Goal: Task Accomplishment & Management: Manage account settings

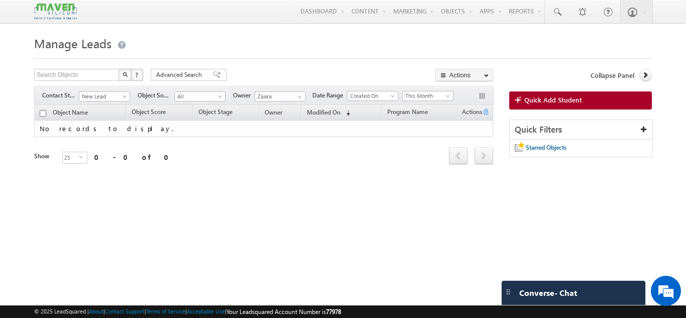
click at [218, 27] on body "Menu [GEOGRAPHIC_DATA] lsq2@ maven -sili con.c om" at bounding box center [343, 142] width 686 height 284
click at [87, 100] on span "New Lead" at bounding box center [103, 96] width 48 height 9
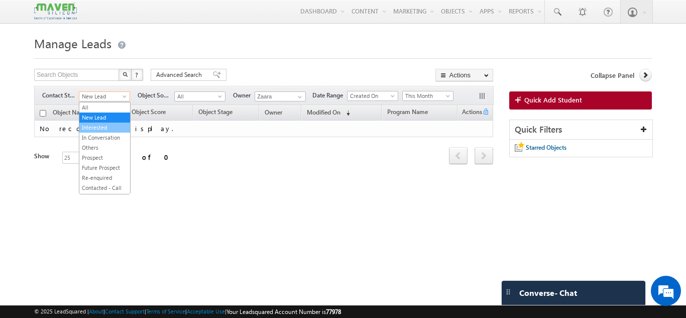
click at [100, 131] on link "Interested" at bounding box center [104, 127] width 51 height 9
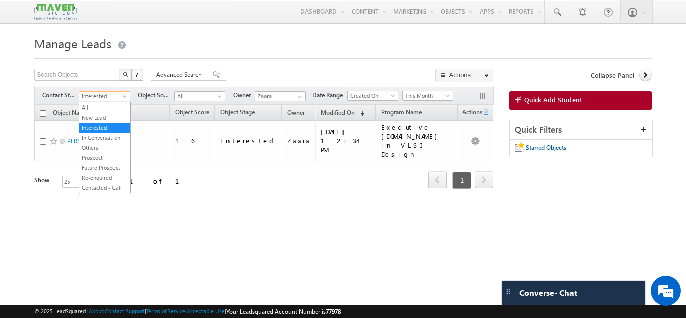
click at [125, 95] on span at bounding box center [126, 98] width 8 height 8
click at [108, 135] on link "In Conversation" at bounding box center [104, 137] width 51 height 9
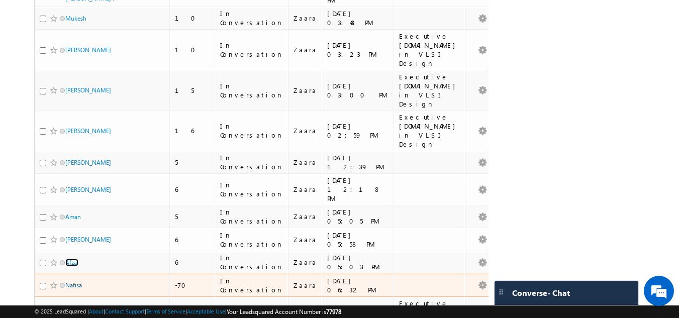
scroll to position [276, 0]
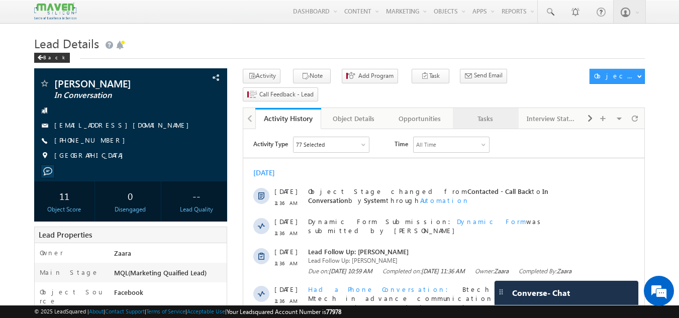
click at [483, 113] on div "Tasks" at bounding box center [485, 119] width 49 height 12
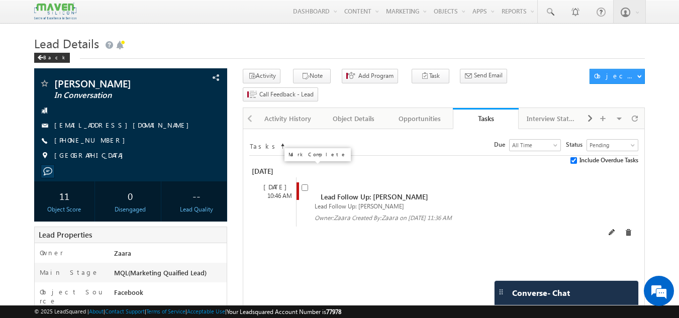
click at [303, 184] on input "checkbox" at bounding box center [304, 187] width 7 height 7
checkbox input "false"
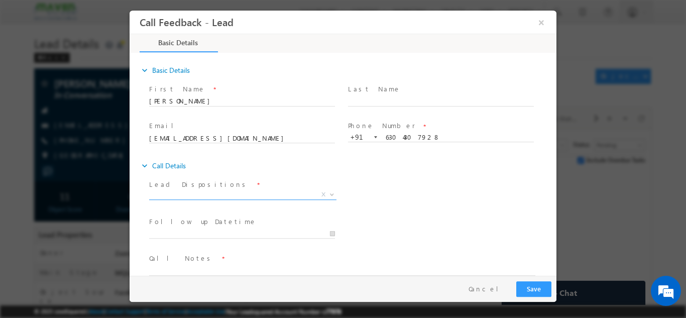
click at [254, 198] on span "X" at bounding box center [242, 194] width 187 height 10
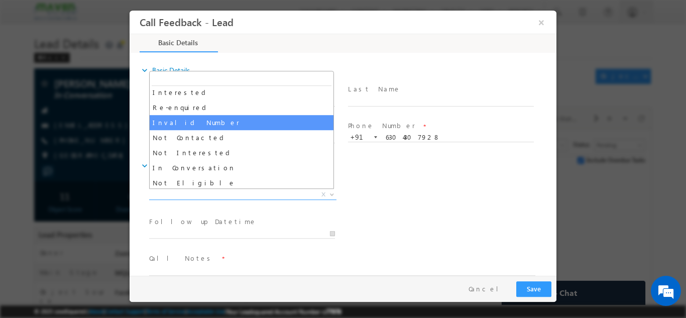
scroll to position [50, 0]
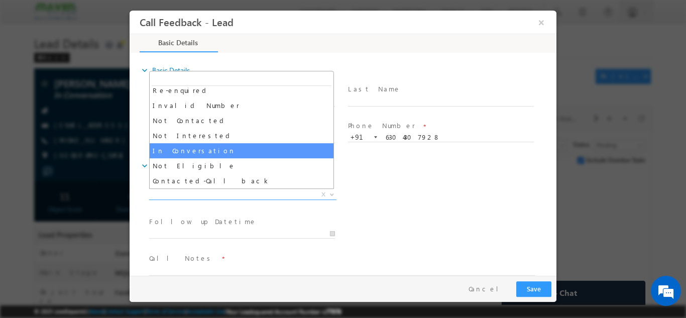
select select "In Conversation"
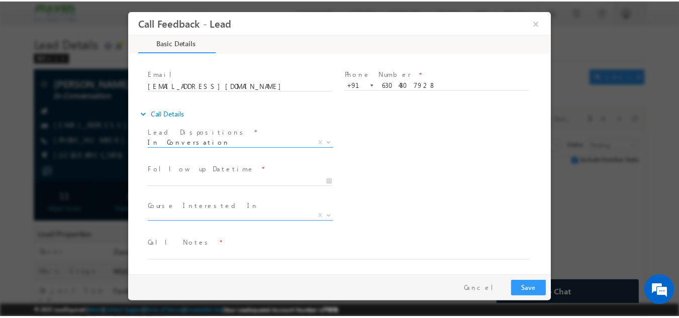
scroll to position [53, 0]
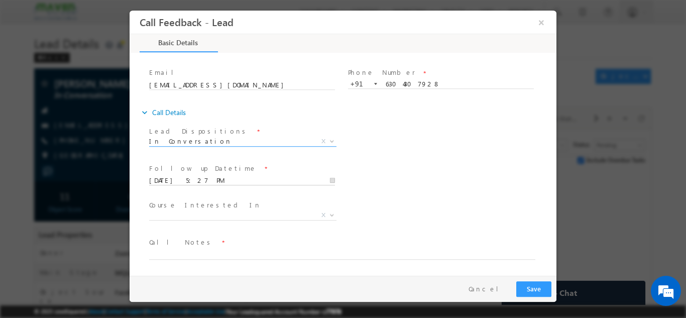
click at [216, 177] on input "24/09/2025 5:27 PM" at bounding box center [242, 180] width 186 height 10
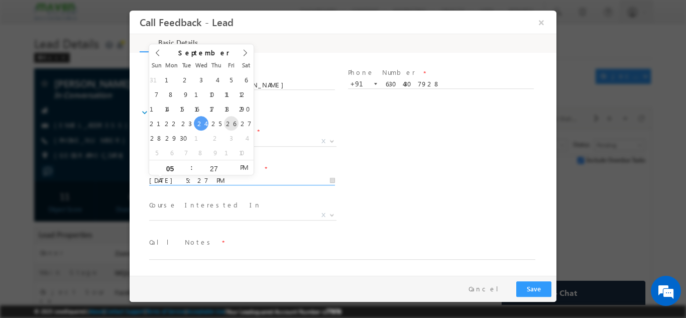
type input "26/09/2025 5:27 PM"
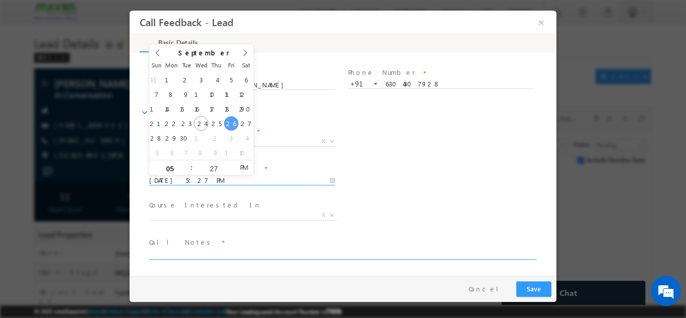
click at [210, 253] on textarea at bounding box center [342, 254] width 386 height 12
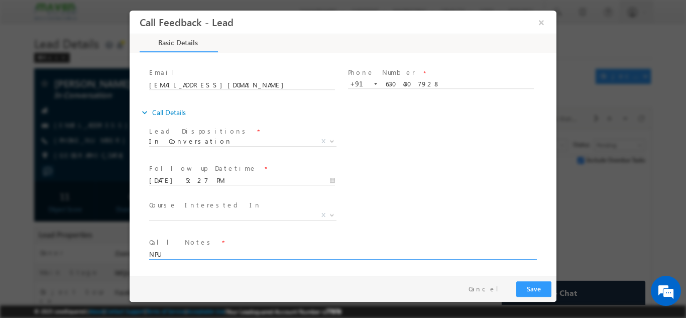
type textarea "NPU"
click at [532, 291] on button "Save" at bounding box center [533, 289] width 35 height 16
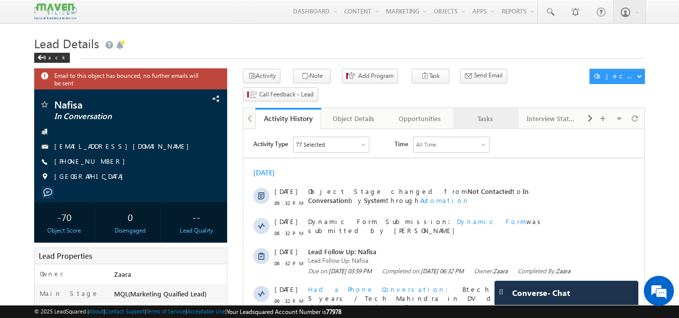
click at [488, 113] on div "Tasks" at bounding box center [485, 119] width 49 height 12
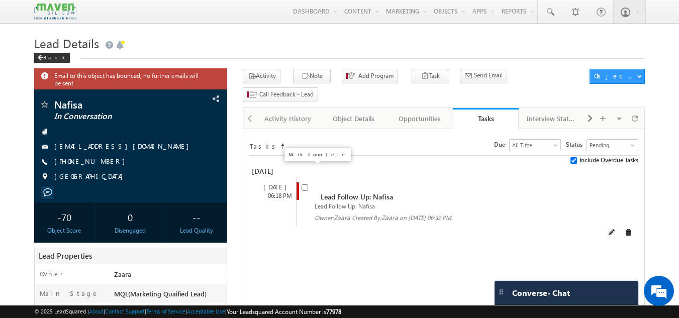
click at [305, 184] on input "checkbox" at bounding box center [304, 187] width 7 height 7
checkbox input "false"
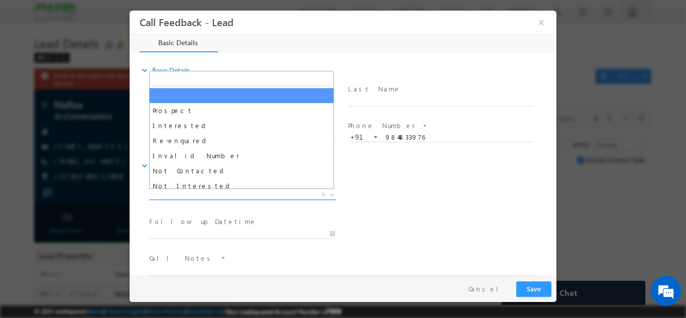
click at [189, 194] on span "X" at bounding box center [242, 194] width 187 height 10
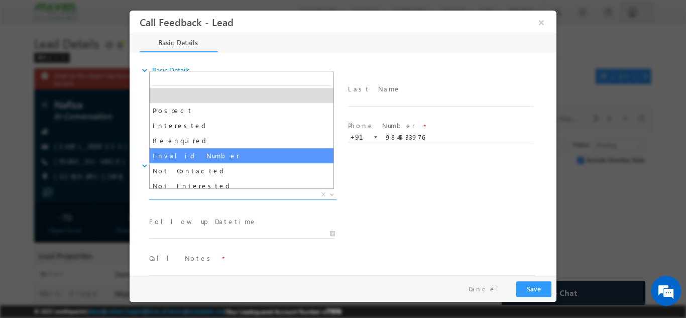
scroll to position [50, 0]
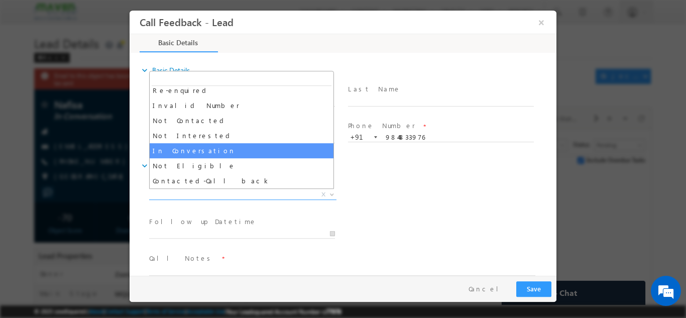
select select "In Conversation"
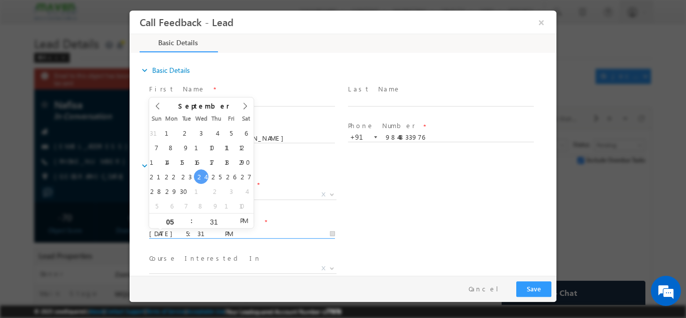
click at [186, 233] on input "24/09/2025 5:31 PM" at bounding box center [242, 234] width 186 height 10
click at [358, 212] on div "Lead Dispositions * Prospect Interested Re-enquired Invalid Number Not Contacte…" at bounding box center [351, 195] width 409 height 37
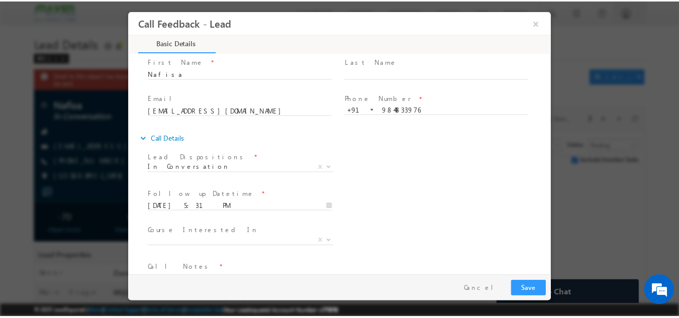
scroll to position [53, 0]
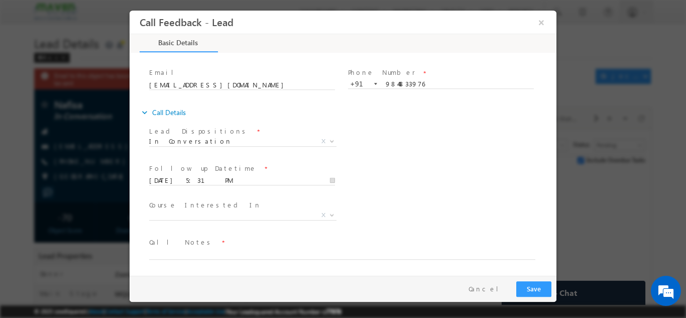
click at [179, 245] on span "Call Notes *" at bounding box center [336, 242] width 375 height 11
click at [195, 176] on input "25/09/2025 5:31 PM" at bounding box center [242, 180] width 186 height 10
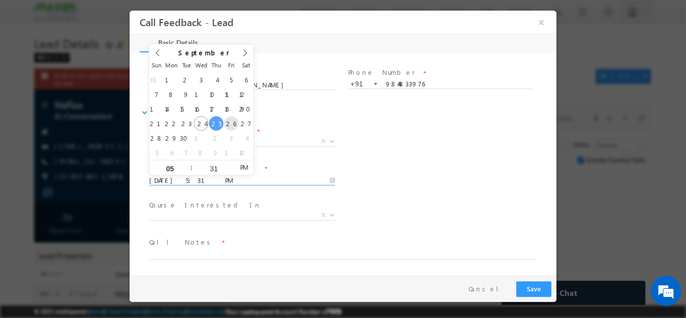
type input "26/09/2025 5:31 PM"
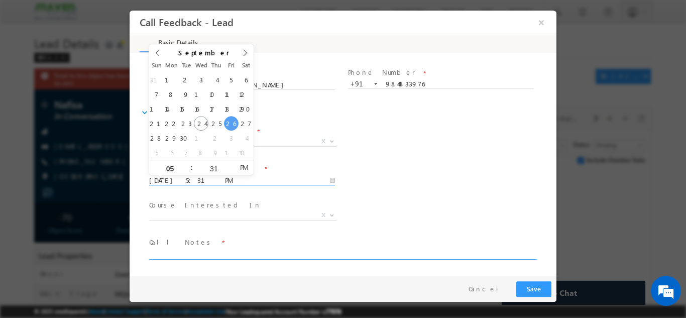
click at [175, 253] on textarea at bounding box center [342, 254] width 386 height 12
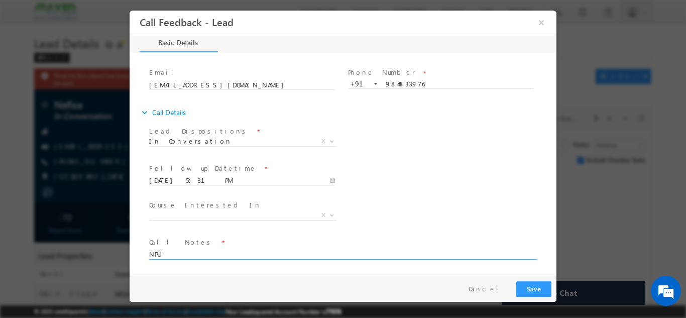
type textarea "NPU"
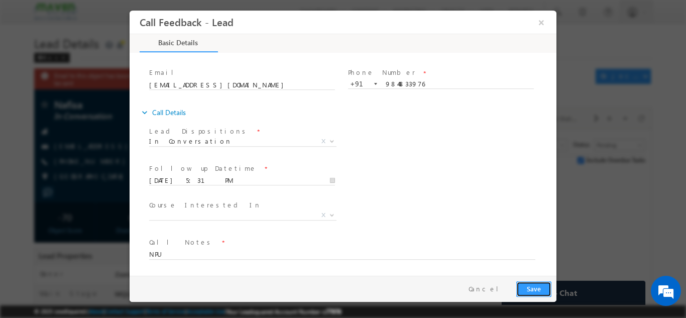
click at [527, 286] on button "Save" at bounding box center [533, 289] width 35 height 16
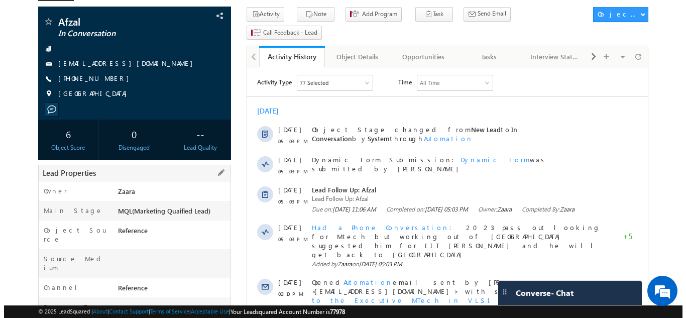
scroll to position [47, 0]
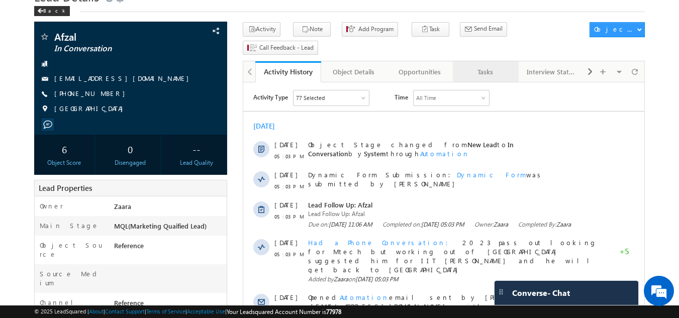
click at [489, 66] on div "Tasks" at bounding box center [485, 72] width 49 height 12
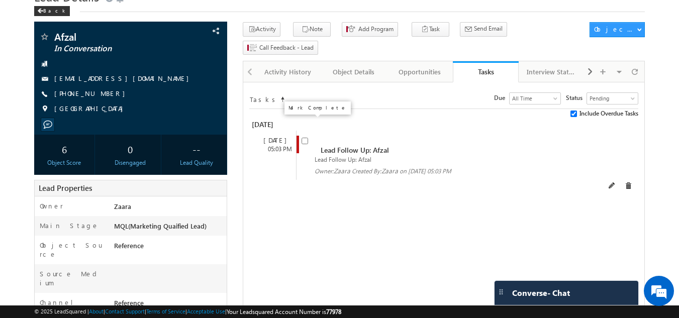
click at [303, 138] on input "checkbox" at bounding box center [304, 141] width 7 height 7
checkbox input "false"
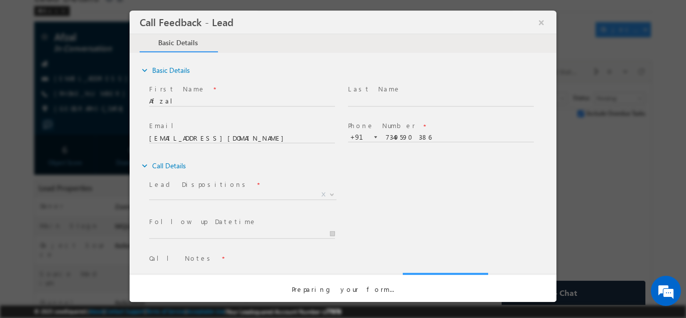
scroll to position [0, 0]
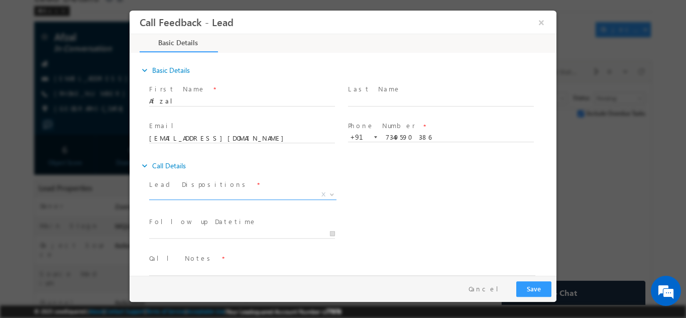
click at [211, 195] on span "X" at bounding box center [242, 194] width 187 height 10
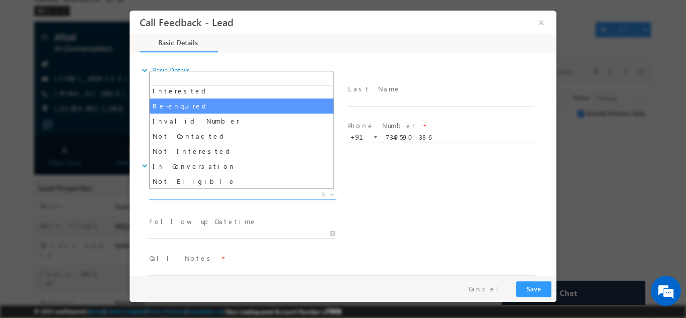
scroll to position [50, 0]
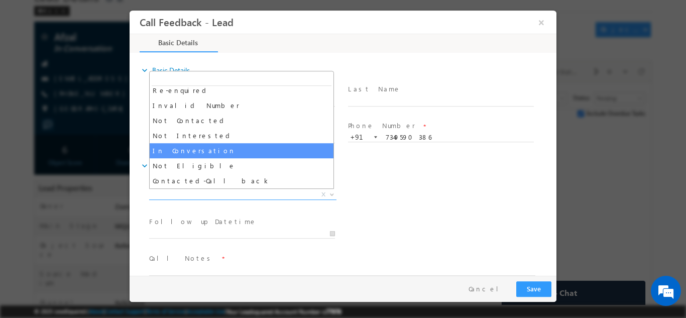
select select "In Conversation"
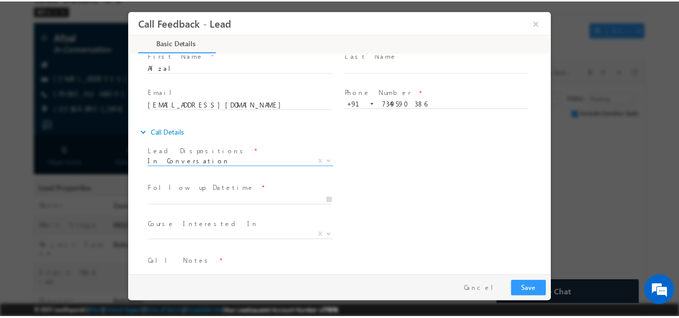
scroll to position [53, 0]
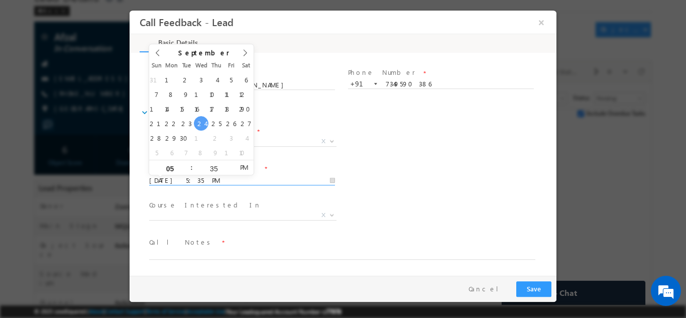
click at [198, 179] on input "24/09/2025 5:35 PM" at bounding box center [242, 180] width 186 height 10
type input "30/09/2025 5:35 PM"
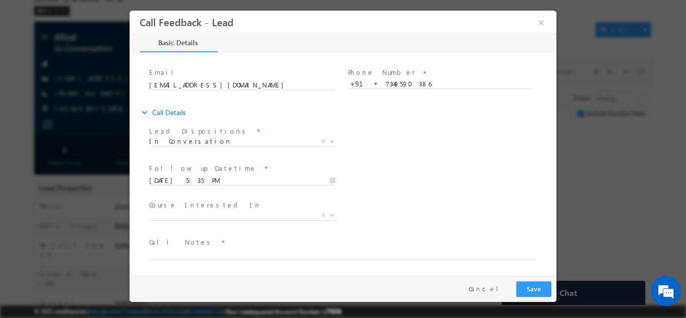
click at [399, 201] on div "Course Interested In * Executive M.Tech in VLSI Design Advanced VLSI Design & V…" at bounding box center [351, 215] width 409 height 37
click at [219, 249] on textarea at bounding box center [342, 254] width 386 height 12
type textarea "Call back on 30th Sep"
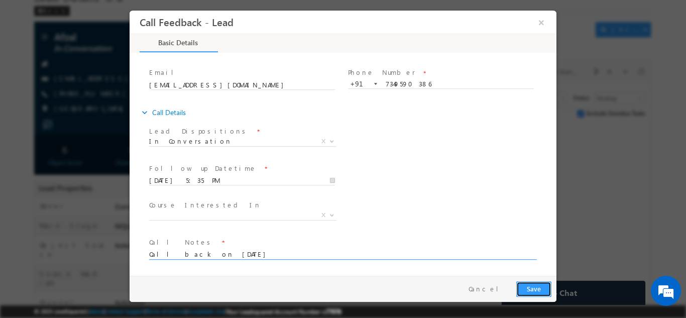
click at [546, 291] on button "Save" at bounding box center [533, 289] width 35 height 16
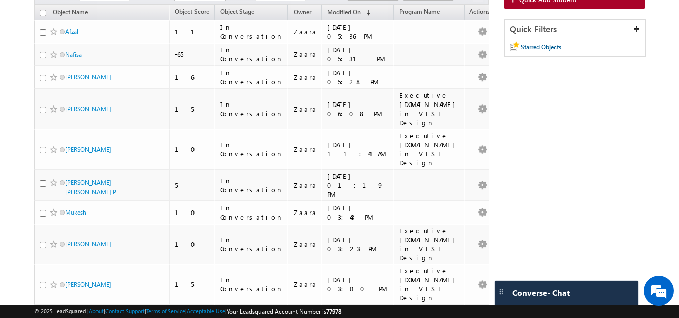
click at [577, 140] on div "Search Objects X ? 17 results found Advanced Search Advanced Search Advanced se…" at bounding box center [339, 286] width 611 height 636
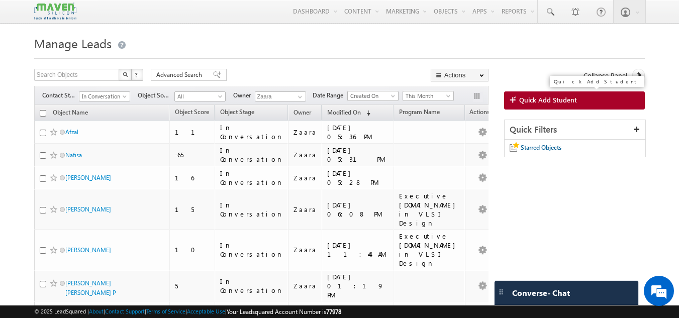
click at [555, 102] on span "Quick Add Student" at bounding box center [548, 99] width 58 height 9
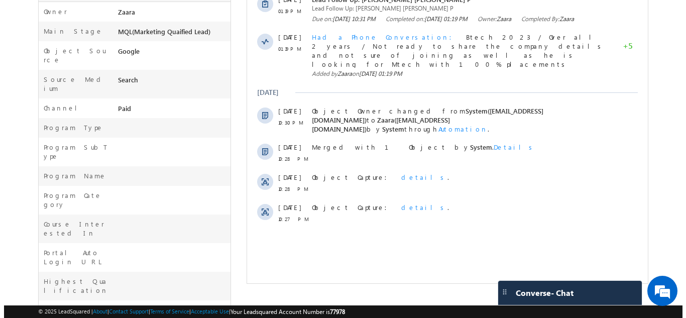
scroll to position [63, 0]
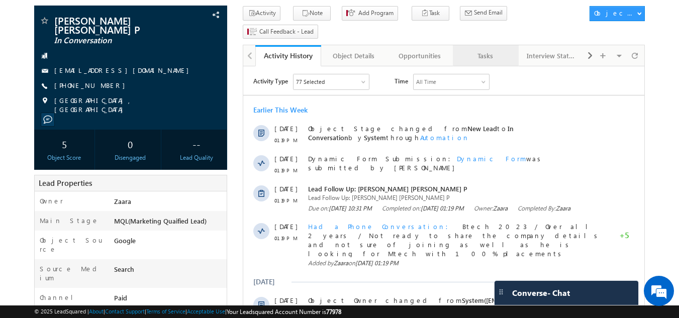
click at [498, 50] on div "Tasks" at bounding box center [485, 56] width 49 height 12
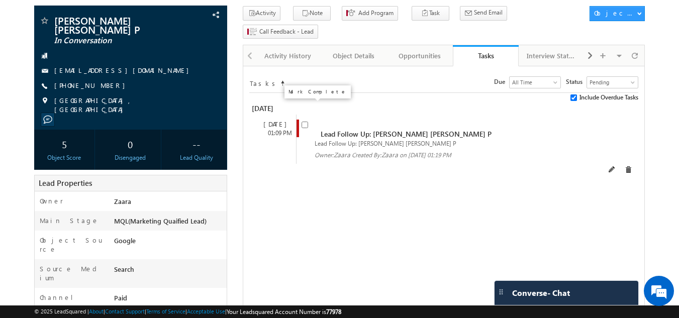
click at [304, 122] on input "checkbox" at bounding box center [304, 125] width 7 height 7
checkbox input "false"
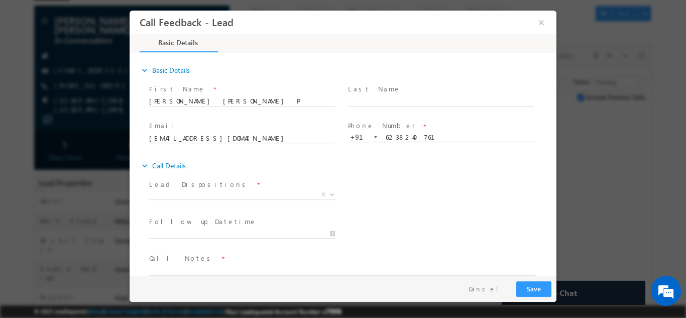
scroll to position [0, 0]
click at [208, 193] on span "X" at bounding box center [242, 194] width 187 height 10
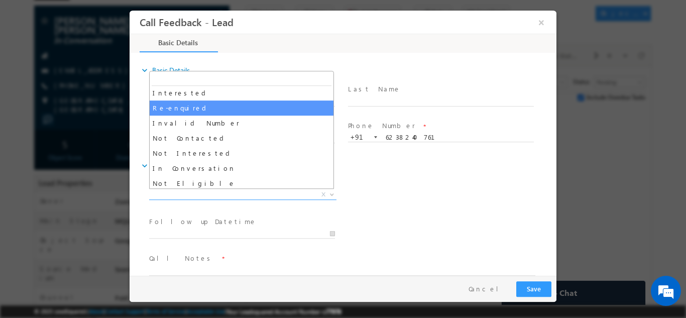
scroll to position [50, 0]
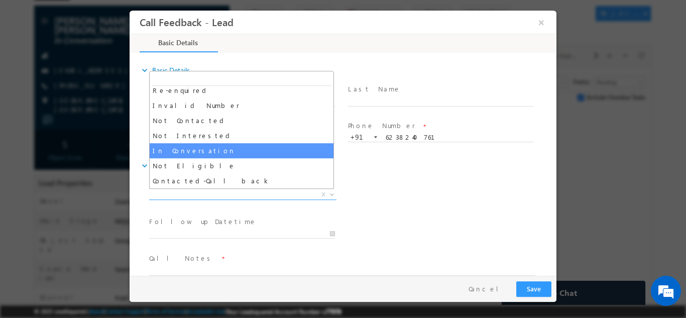
select select "In Conversation"
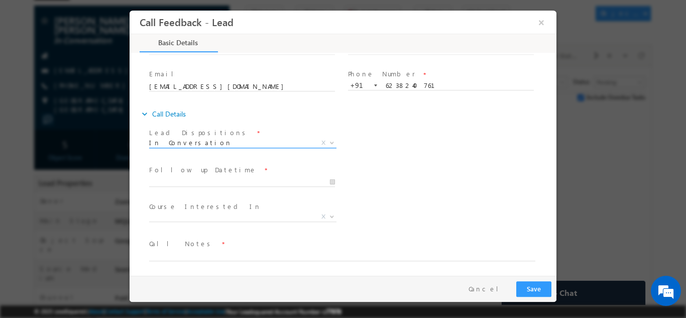
scroll to position [53, 0]
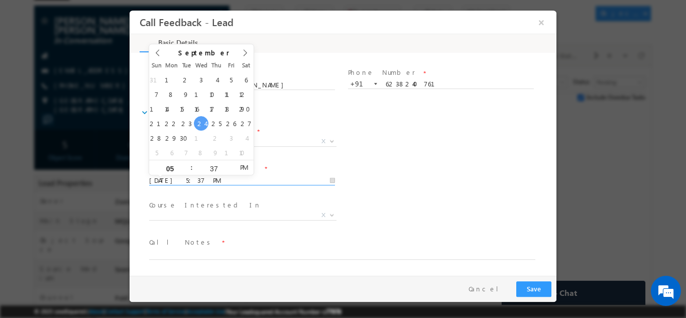
click at [184, 180] on input "[DATE] 5:37 PM" at bounding box center [242, 180] width 186 height 10
type input "[DATE] 5:37 PM"
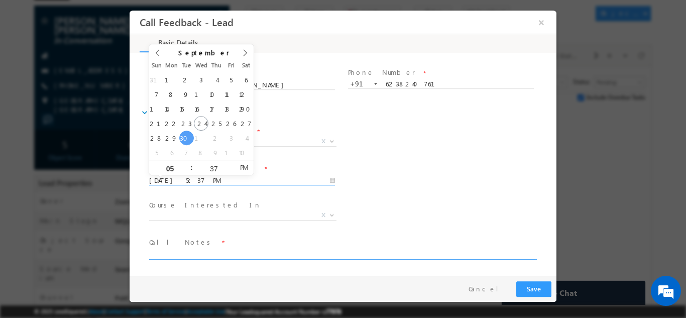
click at [188, 248] on textarea at bounding box center [342, 254] width 386 height 12
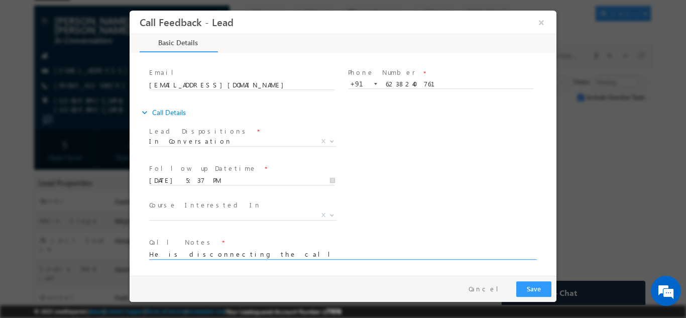
type textarea "He is disconnecting the call"
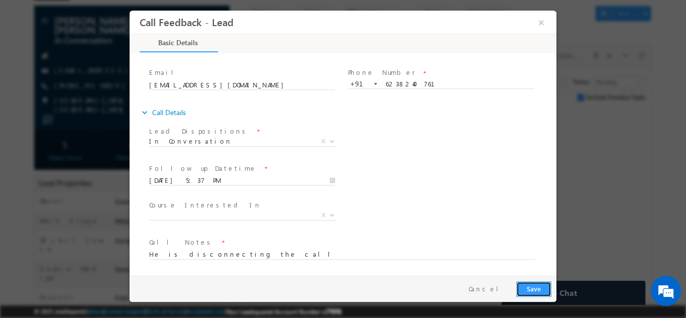
click at [541, 289] on button "Save" at bounding box center [533, 289] width 35 height 16
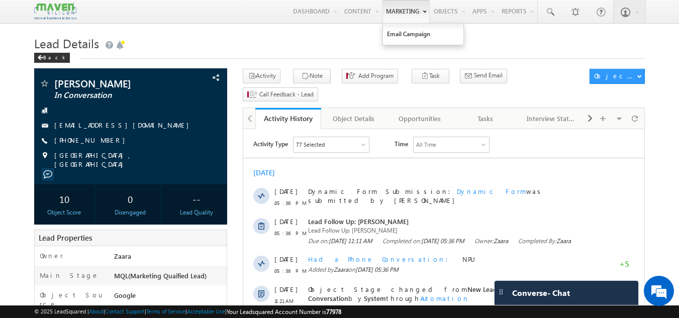
drag, startPoint x: 278, startPoint y: 45, endPoint x: 405, endPoint y: 14, distance: 131.0
click at [278, 45] on h1 "Lead Details" at bounding box center [339, 43] width 611 height 20
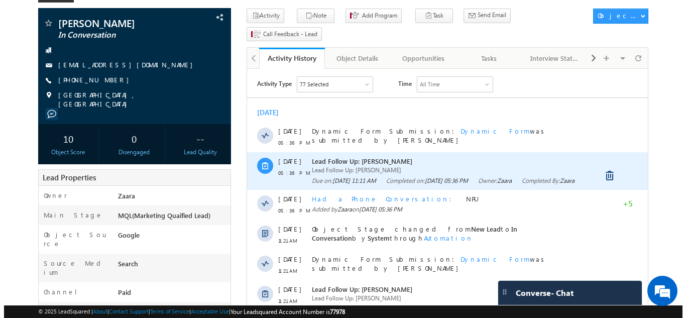
scroll to position [50, 0]
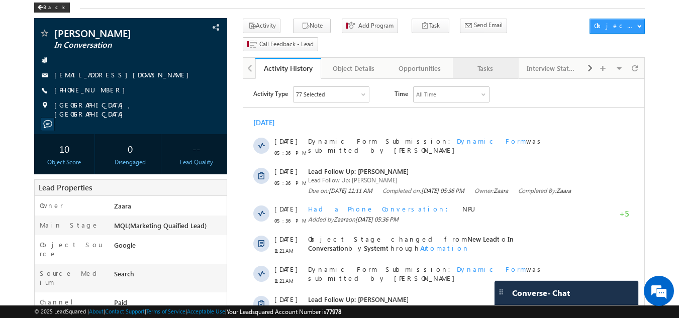
click at [487, 62] on div "Tasks" at bounding box center [485, 68] width 49 height 12
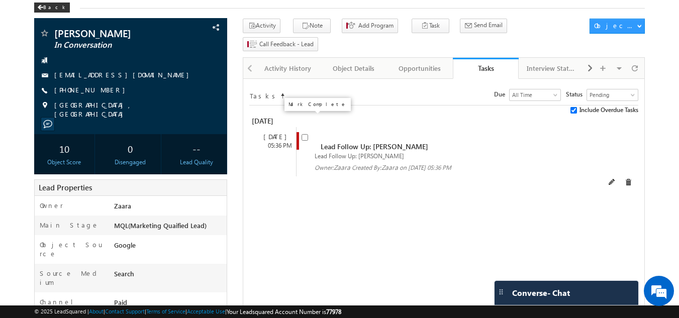
click at [304, 134] on input "checkbox" at bounding box center [304, 137] width 7 height 7
checkbox input "false"
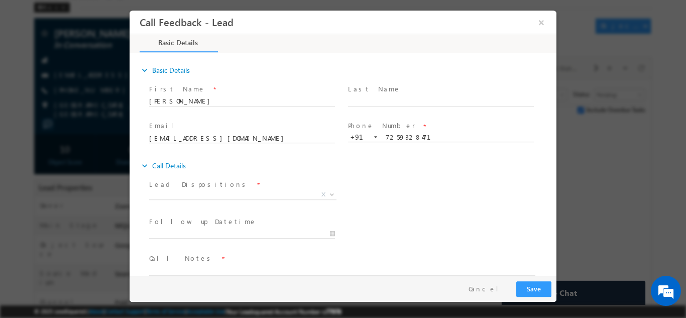
scroll to position [0, 0]
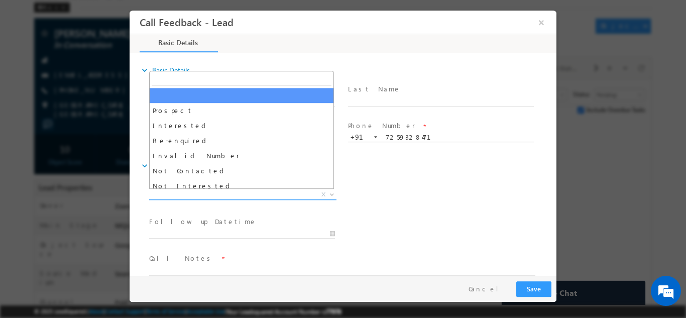
click at [210, 194] on span "X" at bounding box center [242, 194] width 187 height 10
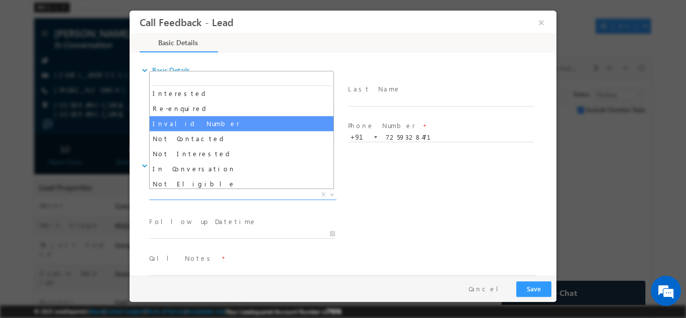
scroll to position [50, 0]
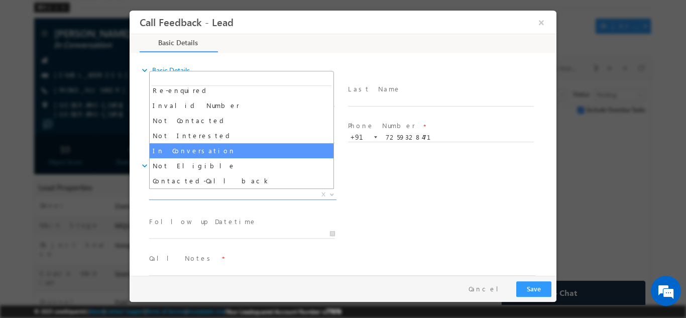
select select "In Conversation"
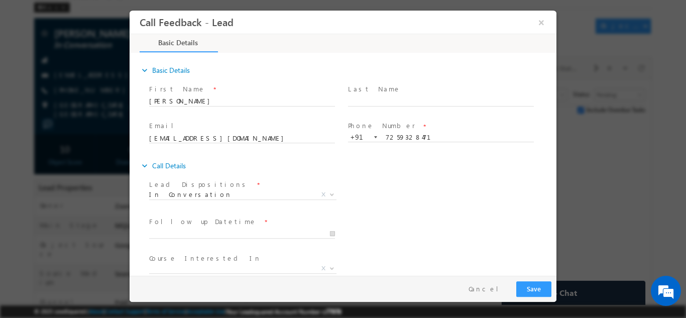
click at [368, 196] on div "Lead Dispositions * Prospect Interested Re-enquired Invalid Number Not Contacte…" at bounding box center [351, 195] width 409 height 37
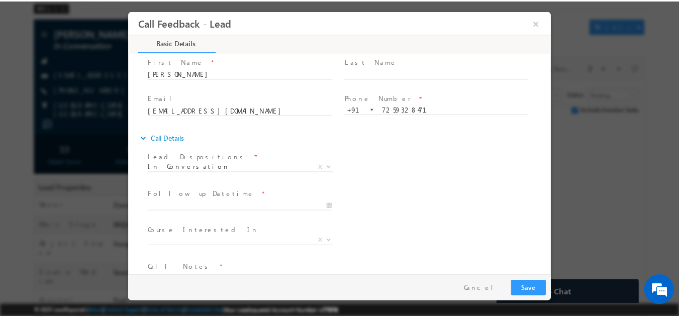
scroll to position [53, 0]
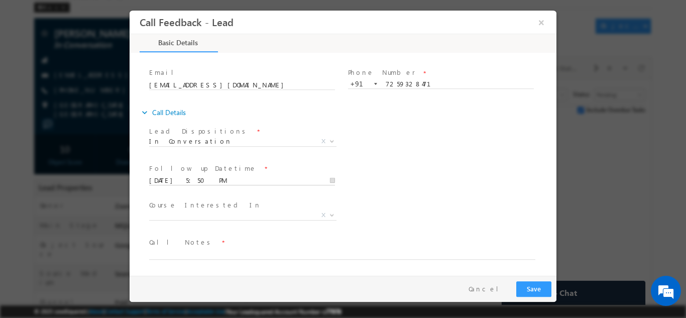
click at [180, 180] on input "24/09/2025 5:50 PM" at bounding box center [242, 180] width 186 height 10
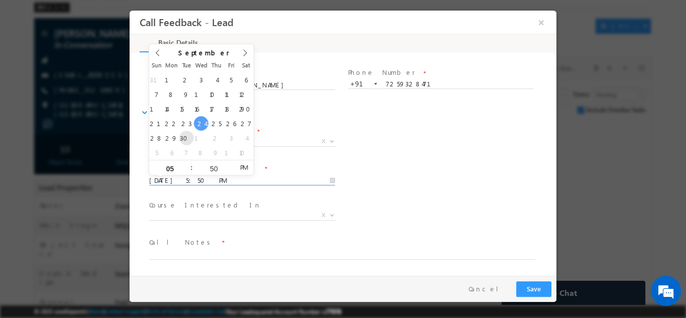
type input "30/09/2025 5:50 PM"
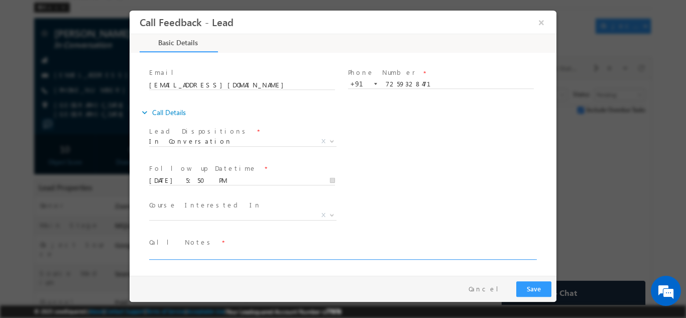
click at [257, 248] on textarea at bounding box center [342, 254] width 386 height 12
click at [175, 251] on textarea at bounding box center [342, 254] width 386 height 12
type textarea "NPU"
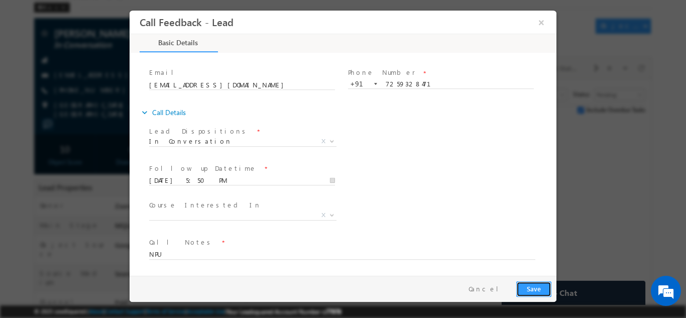
click at [539, 286] on button "Save" at bounding box center [533, 289] width 35 height 16
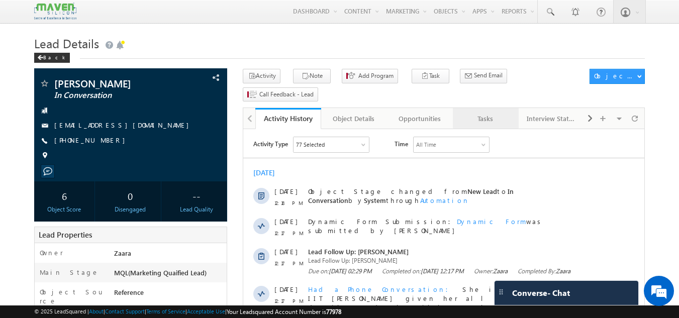
click at [480, 113] on div "Tasks" at bounding box center [485, 119] width 49 height 12
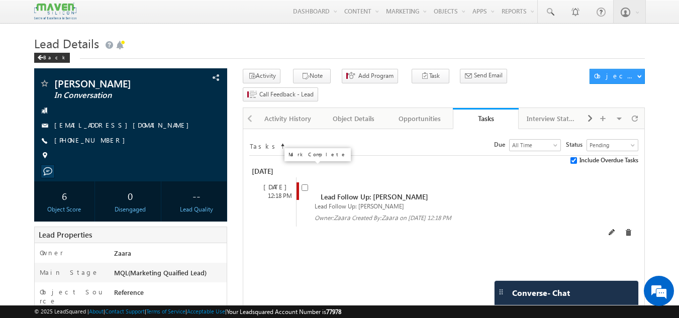
click at [306, 184] on input "checkbox" at bounding box center [304, 187] width 7 height 7
checkbox input "false"
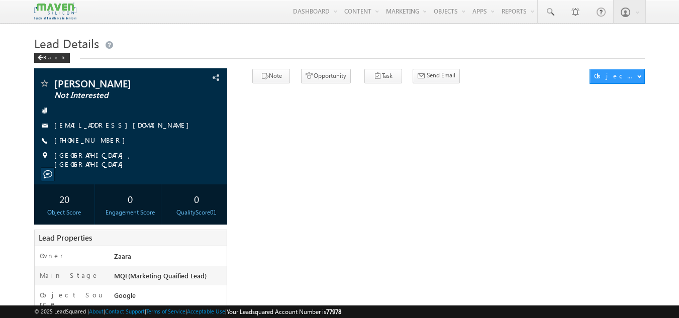
click at [264, 39] on h1 "Lead Details" at bounding box center [339, 43] width 611 height 20
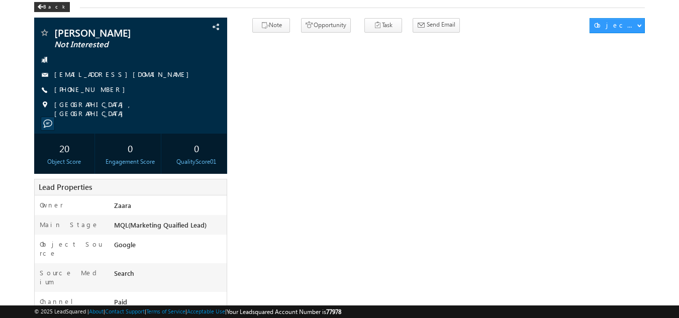
scroll to position [50, 0]
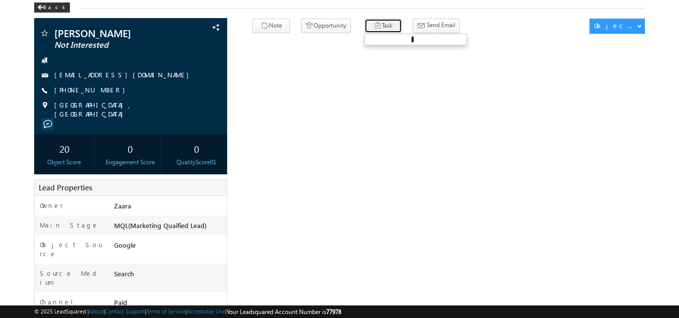
click at [364, 24] on button "Task" at bounding box center [383, 26] width 38 height 15
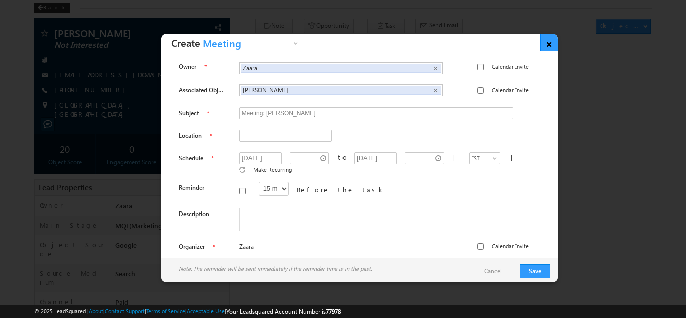
click at [555, 41] on link "×" at bounding box center [549, 43] width 18 height 18
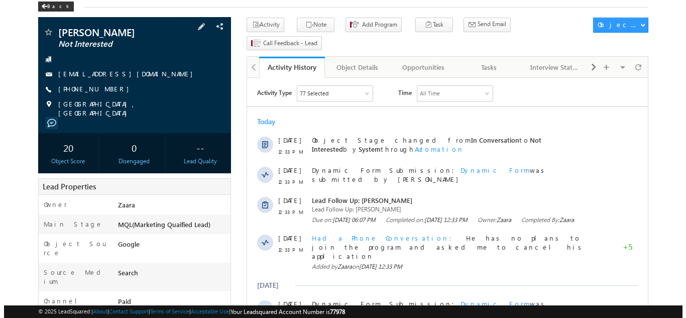
scroll to position [0, 0]
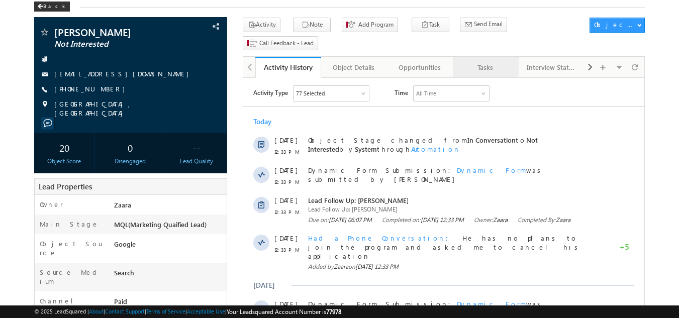
click at [479, 61] on div "Tasks" at bounding box center [485, 67] width 49 height 12
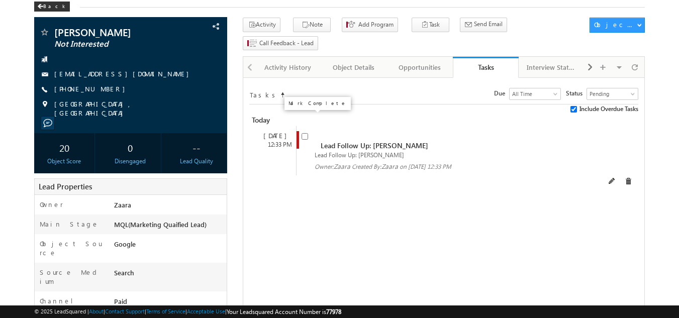
click at [304, 133] on input "checkbox" at bounding box center [304, 136] width 7 height 7
checkbox input "false"
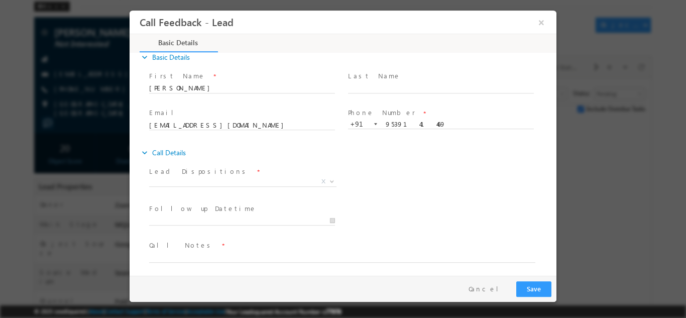
scroll to position [16, 0]
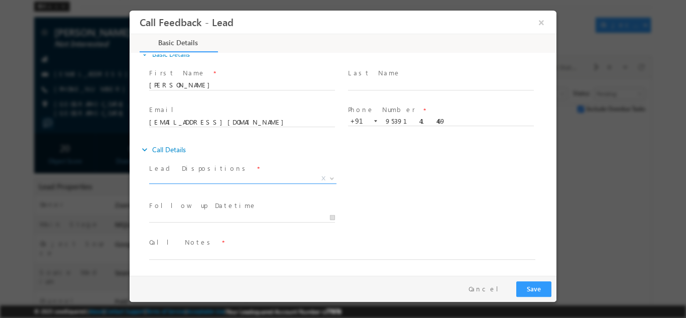
click at [175, 175] on span "X" at bounding box center [242, 178] width 187 height 10
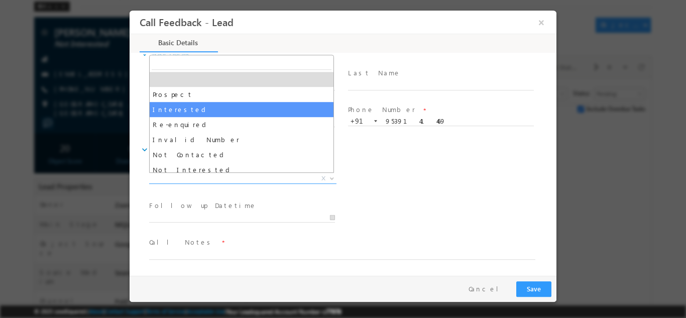
select select "Interested"
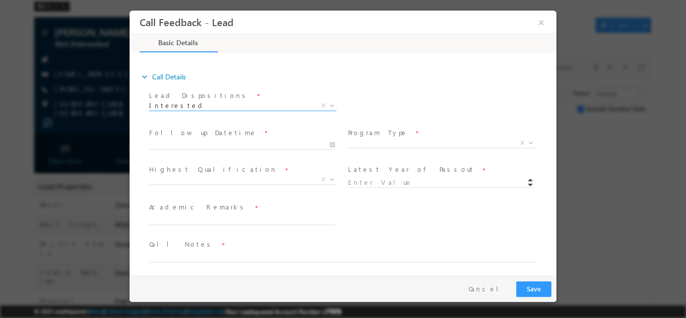
scroll to position [91, 0]
click at [177, 144] on input "24/09/2025 5:59 PM" at bounding box center [242, 142] width 186 height 10
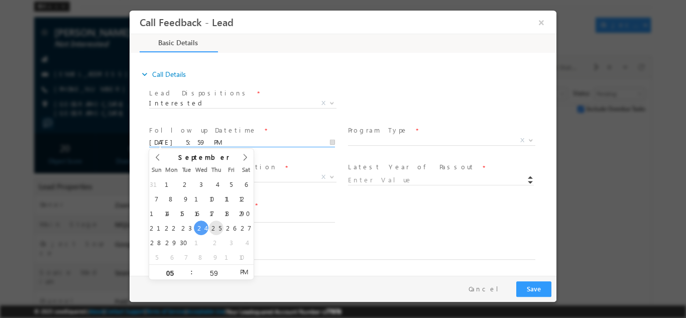
type input "25/09/2025 5:59 PM"
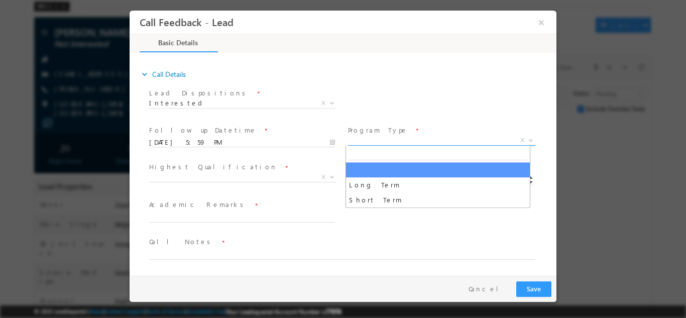
click at [383, 141] on span "X" at bounding box center [441, 140] width 187 height 10
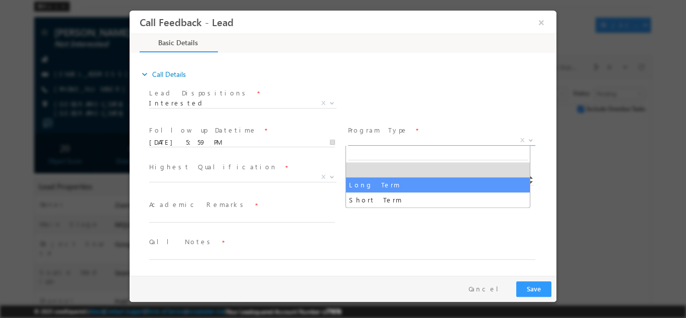
select select "Long Term"
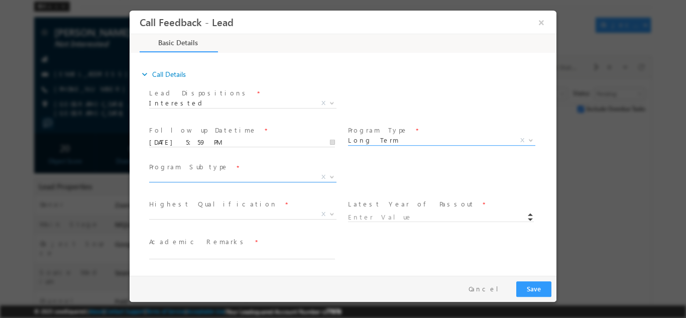
click at [202, 176] on span "X" at bounding box center [242, 177] width 187 height 10
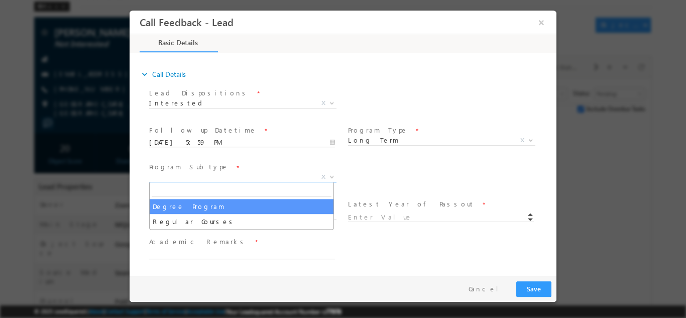
select select "Degree Program"
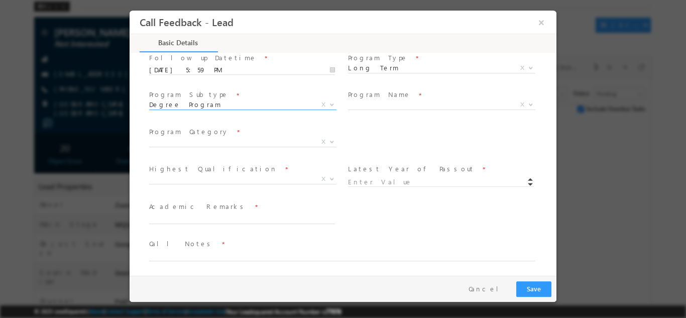
scroll to position [165, 0]
click at [379, 104] on span "X" at bounding box center [441, 103] width 187 height 10
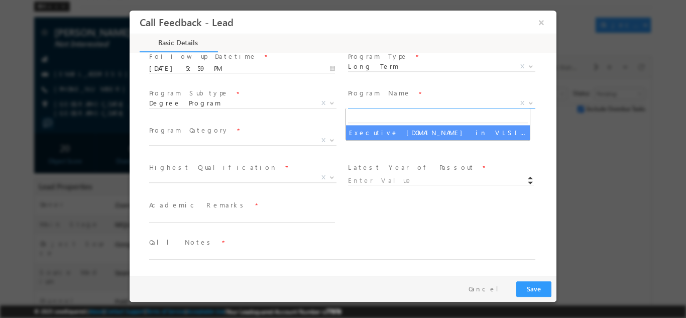
type input "1180"
select select "Executive [DOMAIN_NAME] in VLSI Design"
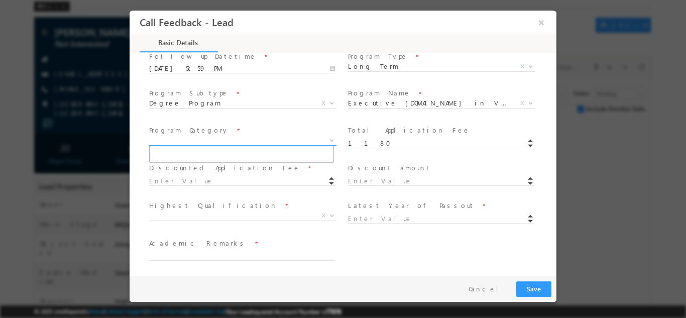
click at [207, 141] on span "X" at bounding box center [242, 140] width 187 height 10
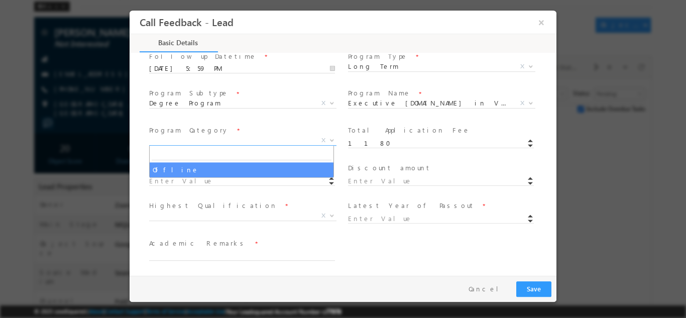
select select "Offline"
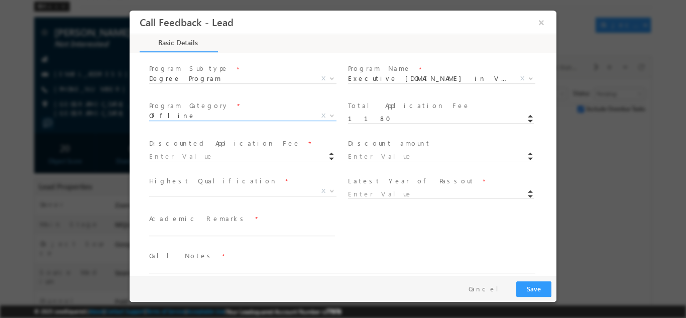
scroll to position [203, 0]
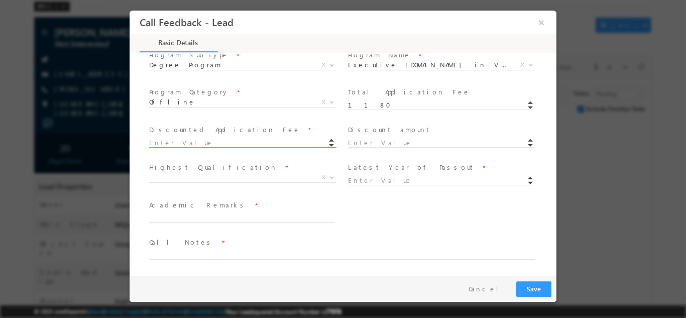
click at [166, 146] on input at bounding box center [242, 143] width 186 height 10
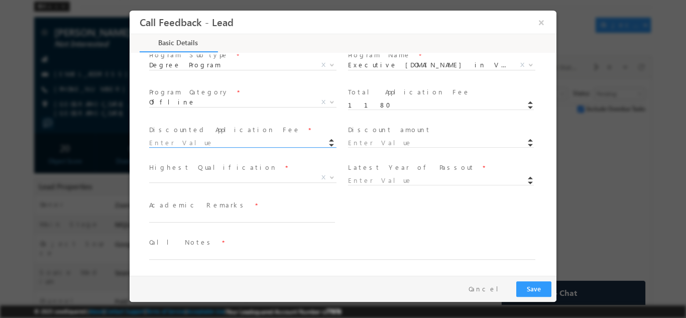
click at [166, 146] on input at bounding box center [242, 143] width 186 height 10
type input "1180.00"
type input "0"
click at [196, 179] on span "X" at bounding box center [242, 177] width 187 height 10
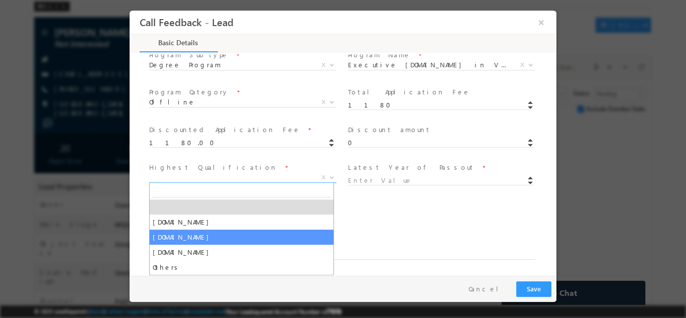
select select "[DOMAIN_NAME]"
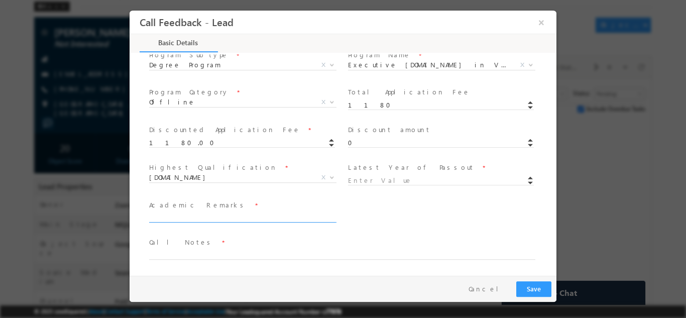
click at [193, 216] on textarea at bounding box center [242, 216] width 186 height 12
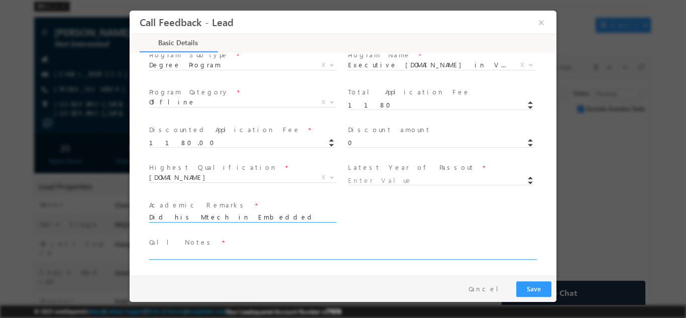
type textarea "Did his Mtech in Embedded"
click at [176, 250] on textarea at bounding box center [342, 254] width 386 height 12
type textarea "He will fill the application [DATE]"
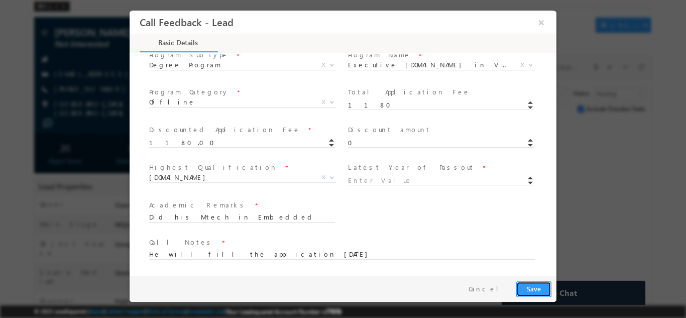
click at [532, 285] on button "Save" at bounding box center [533, 289] width 35 height 16
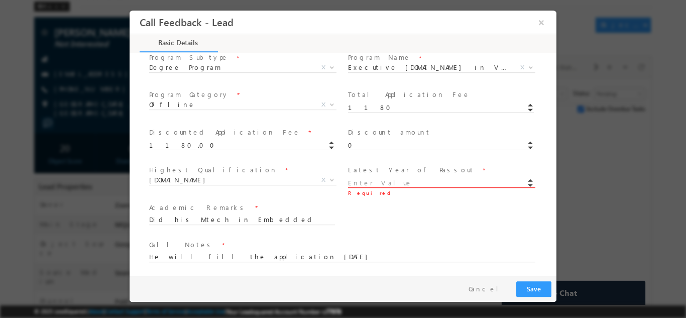
click at [366, 184] on input at bounding box center [441, 183] width 186 height 10
type input "2018"
click at [382, 215] on div "Course Interested In * Executive M.Tech in VLSI Design Advanced VLSI Design & V…" at bounding box center [351, 218] width 409 height 37
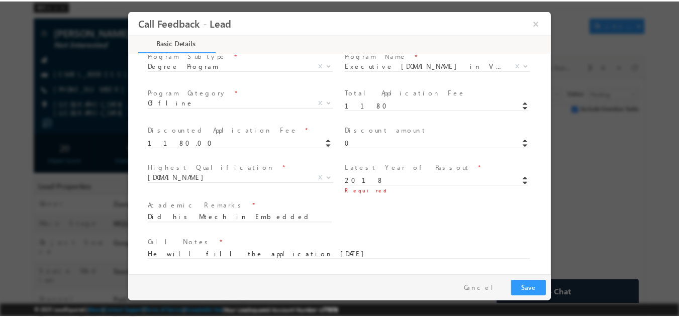
scroll to position [203, 0]
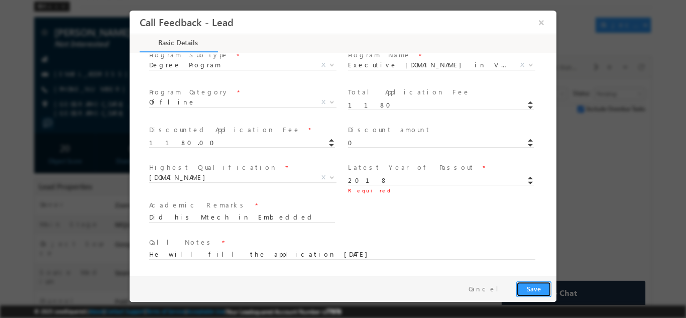
click at [539, 287] on button "Save" at bounding box center [533, 289] width 35 height 16
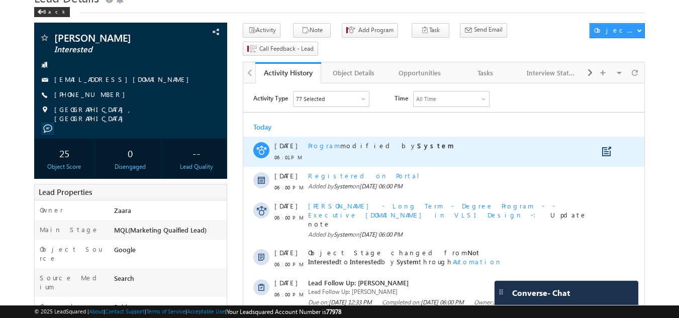
scroll to position [45, 0]
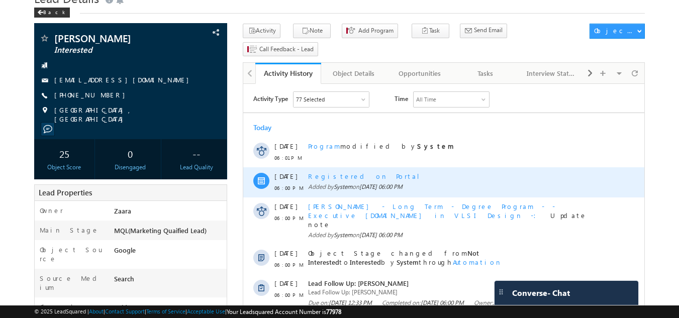
click at [344, 178] on div "Registered on Portal" at bounding box center [454, 176] width 293 height 9
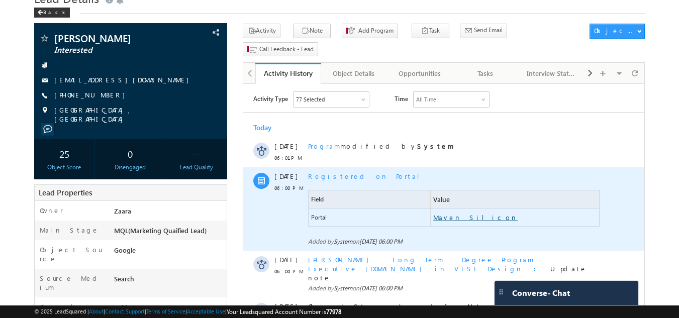
click at [437, 218] on link "Maven Silicon" at bounding box center [475, 217] width 84 height 9
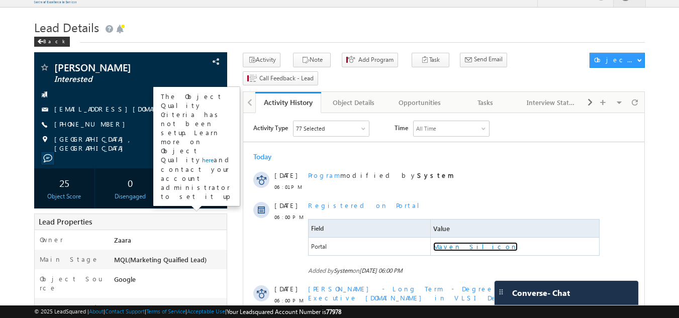
scroll to position [0, 0]
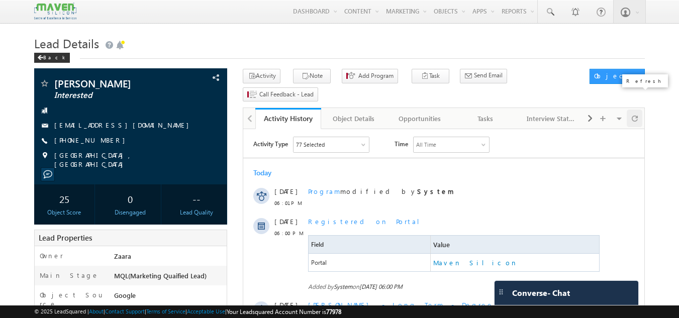
click at [631, 109] on span at bounding box center [634, 118] width 6 height 18
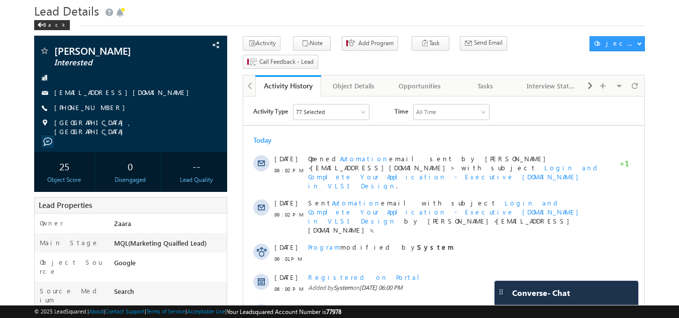
scroll to position [50, 0]
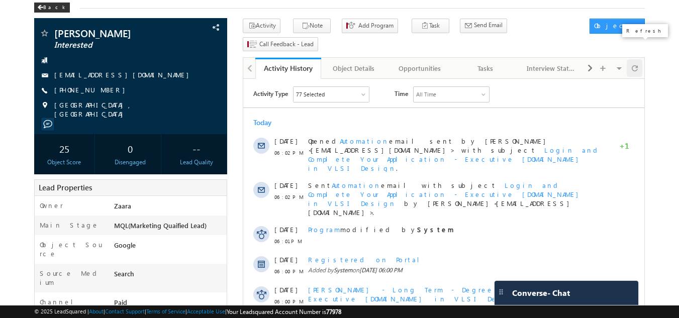
click at [631, 59] on span at bounding box center [634, 68] width 6 height 18
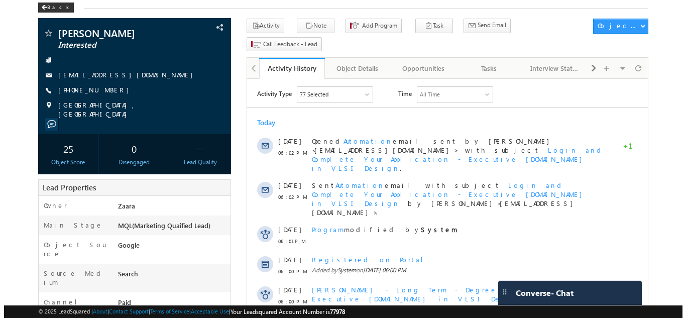
scroll to position [0, 0]
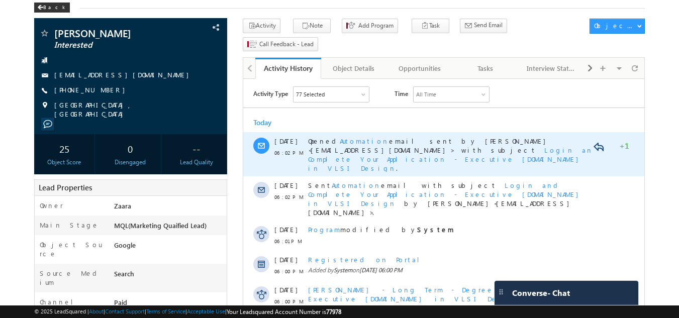
click at [353, 143] on span "Automation" at bounding box center [364, 141] width 49 height 9
click at [431, 152] on span "Login and Complete Your Application - Executive [DOMAIN_NAME] in VLSI Design" at bounding box center [454, 159] width 293 height 27
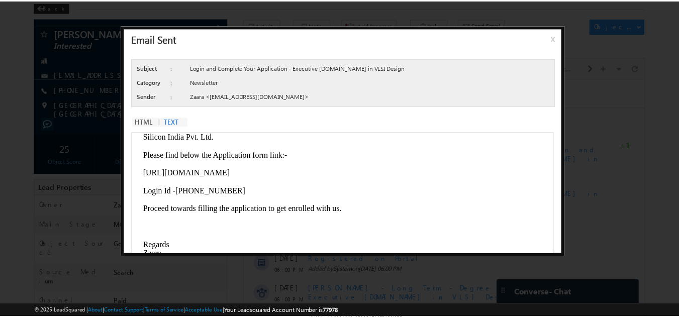
scroll to position [71, 0]
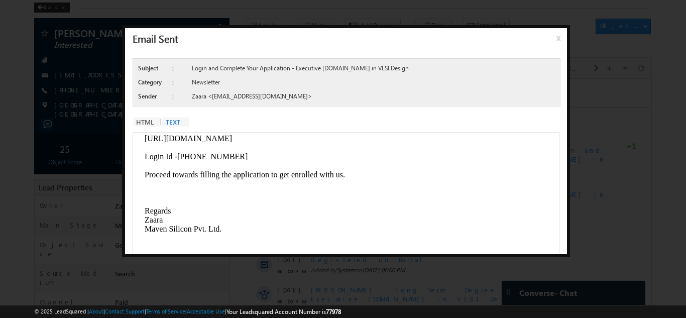
click at [559, 43] on span "x" at bounding box center [561, 42] width 8 height 18
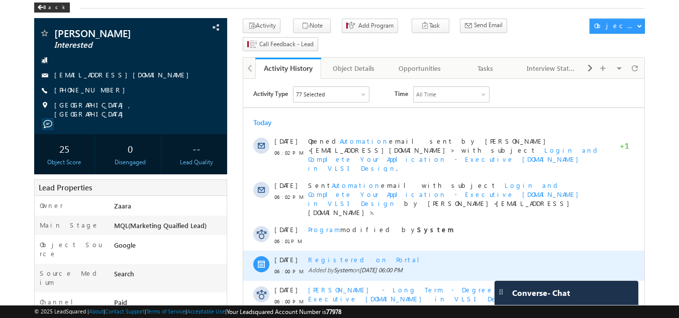
click at [334, 255] on div "Registered on Portal" at bounding box center [454, 259] width 293 height 9
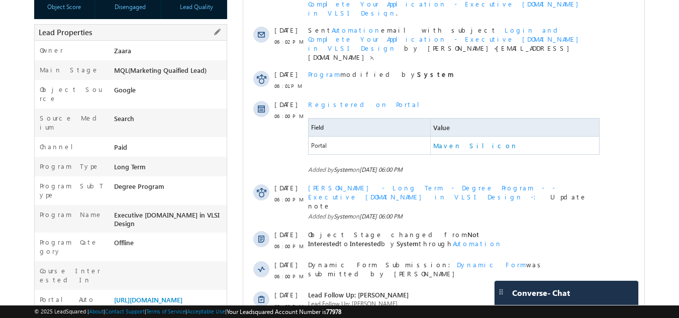
scroll to position [301, 0]
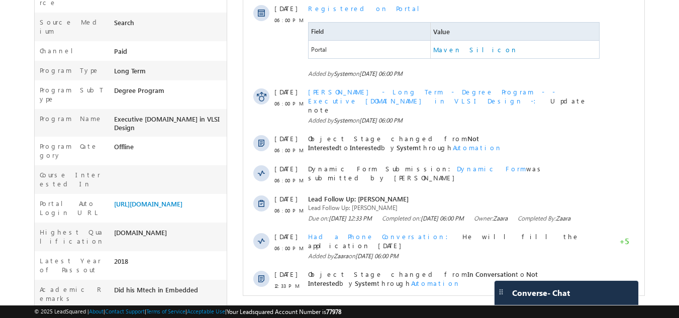
click at [155, 194] on div "Portal Auto Login URL [URL][DOMAIN_NAME]" at bounding box center [131, 208] width 192 height 29
click at [154, 199] on link "[URL][DOMAIN_NAME]" at bounding box center [148, 203] width 68 height 9
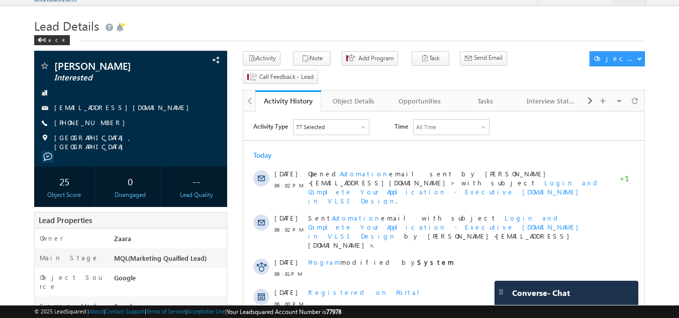
scroll to position [0, 0]
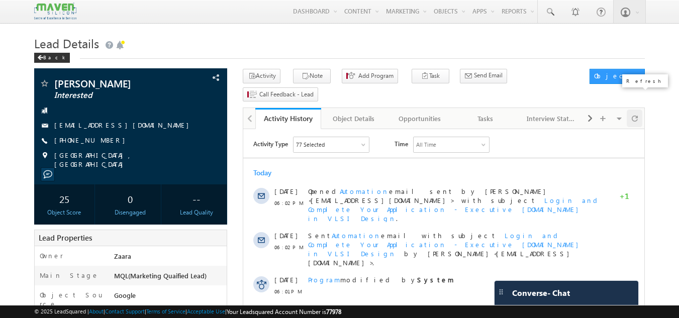
click at [637, 109] on span at bounding box center [634, 118] width 6 height 18
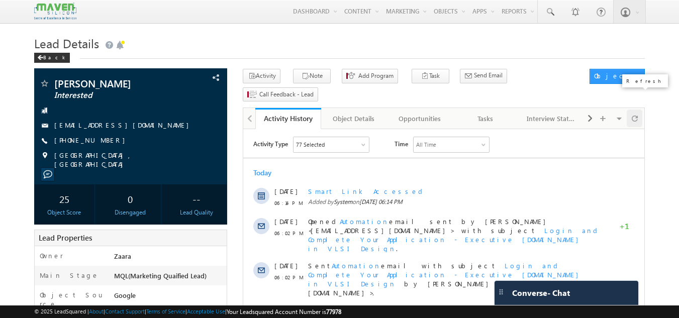
click at [637, 109] on span at bounding box center [634, 118] width 6 height 18
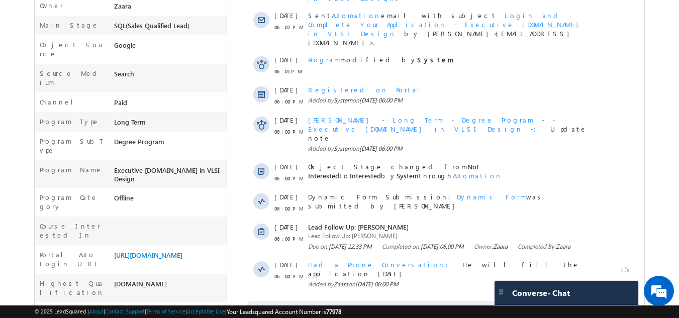
scroll to position [348, 0]
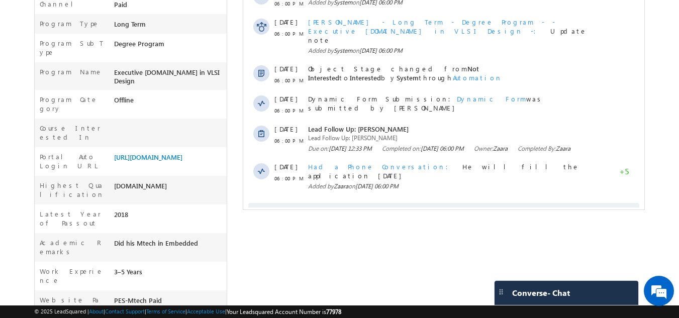
click at [314, 203] on span "Show More" at bounding box center [443, 213] width 391 height 20
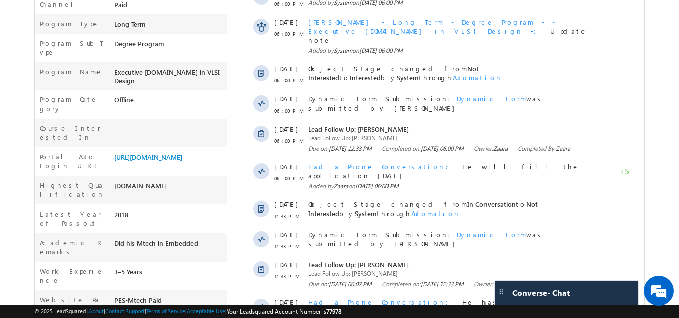
scroll to position [631, 0]
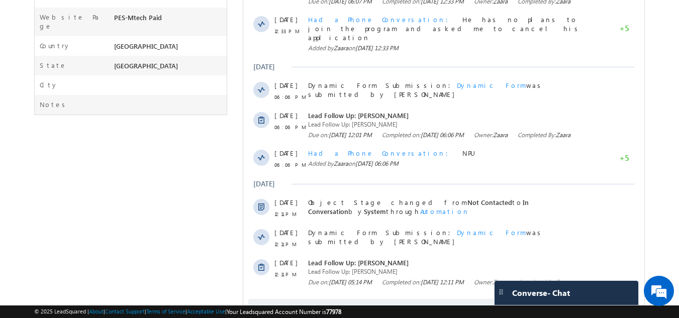
click at [335, 299] on span "Show More" at bounding box center [443, 309] width 391 height 20
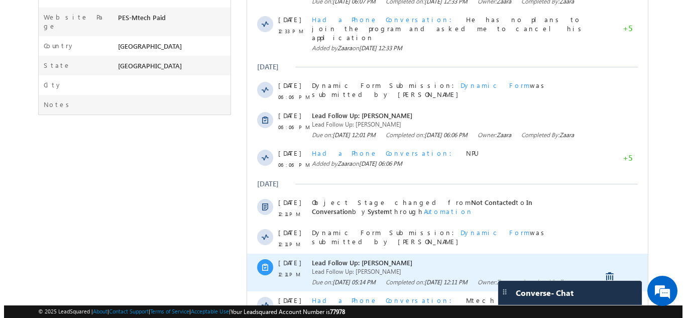
scroll to position [896, 0]
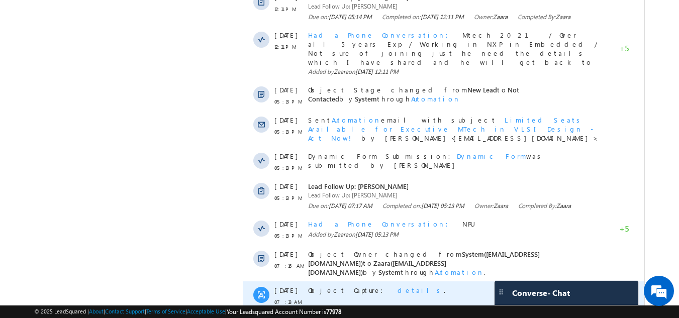
click at [397, 286] on span "details" at bounding box center [420, 290] width 46 height 9
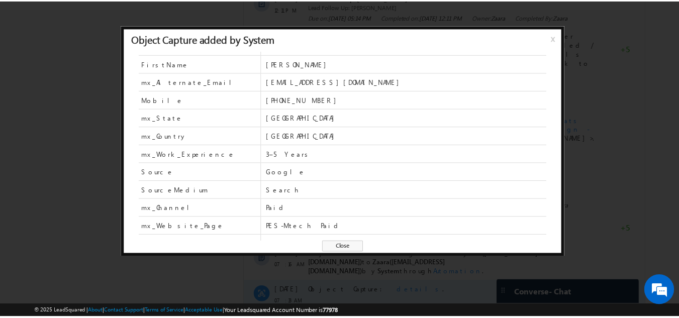
scroll to position [26, 0]
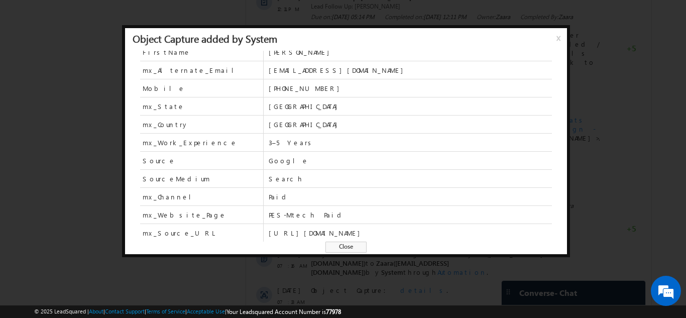
click at [362, 250] on span "Close" at bounding box center [345, 247] width 41 height 11
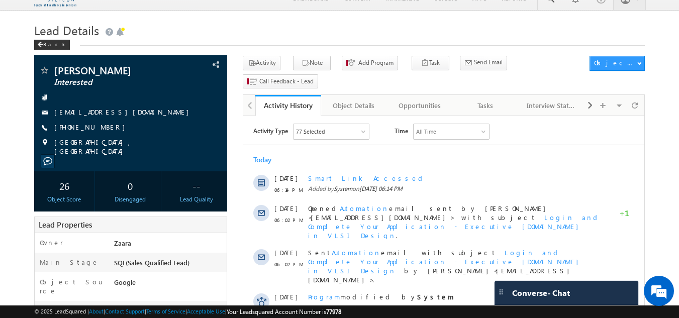
scroll to position [0, 0]
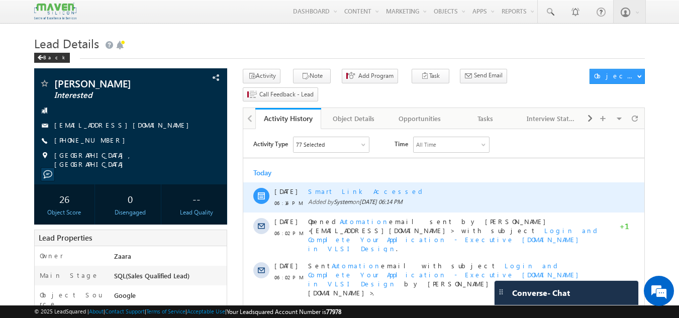
click at [335, 193] on div "Smart Link Accessed" at bounding box center [454, 191] width 293 height 9
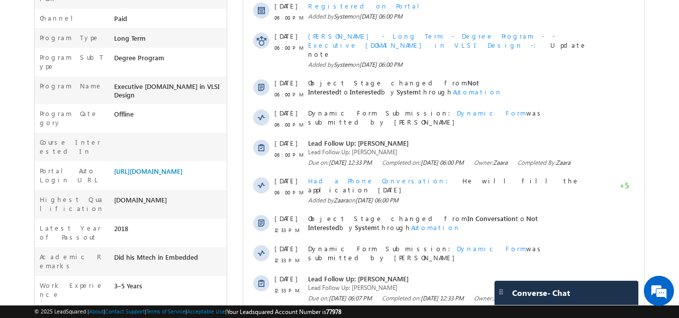
scroll to position [352, 0]
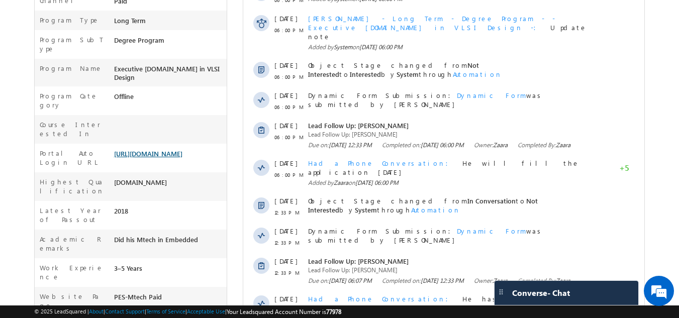
click at [126, 149] on link "[URL][DOMAIN_NAME]" at bounding box center [148, 153] width 68 height 9
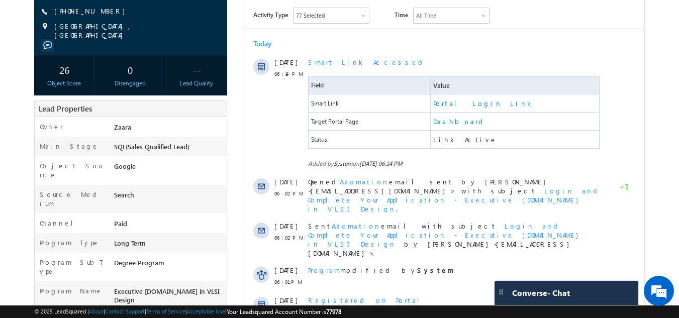
scroll to position [100, 0]
